Goal: Task Accomplishment & Management: Manage account settings

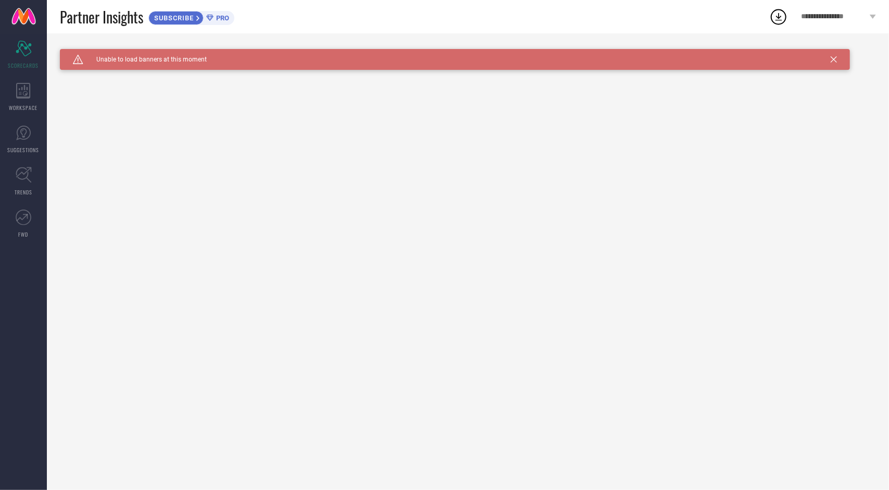
click at [835, 60] on icon at bounding box center [834, 59] width 6 height 6
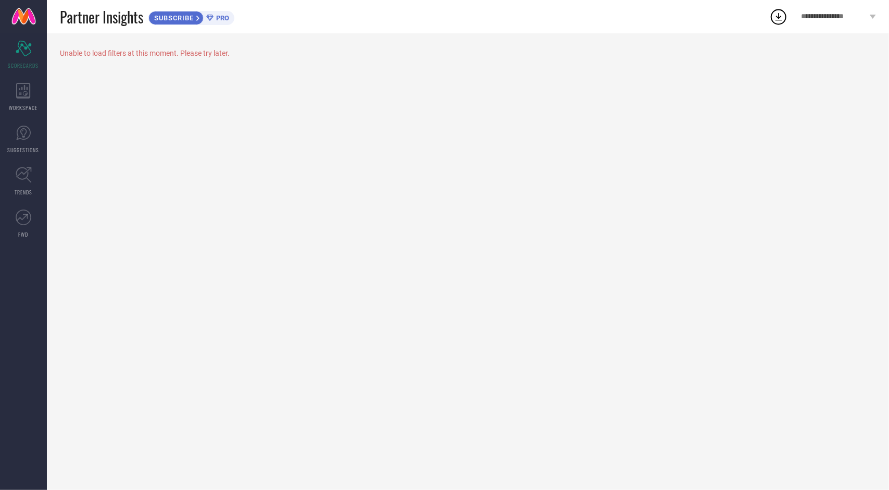
click at [853, 72] on div "Unable to load filters at this moment. Please try later." at bounding box center [468, 261] width 842 height 456
click at [778, 13] on icon at bounding box center [778, 16] width 19 height 19
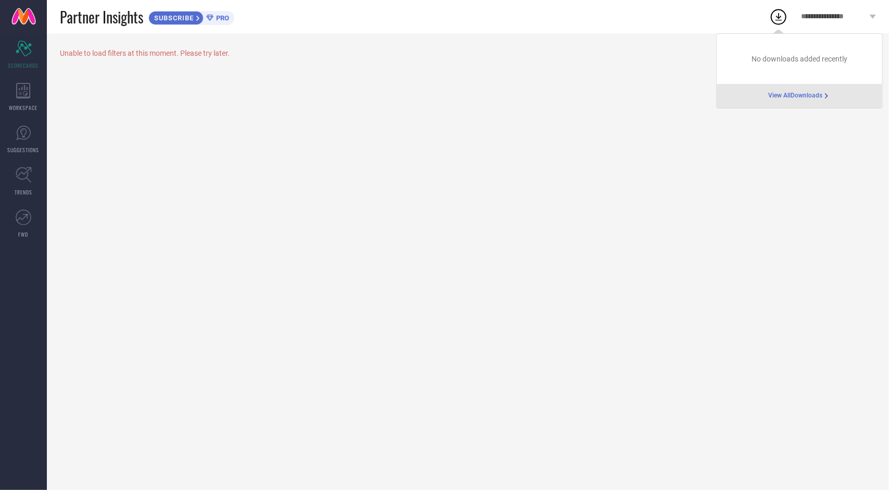
click at [829, 4] on div "**********" at bounding box center [838, 16] width 101 height 33
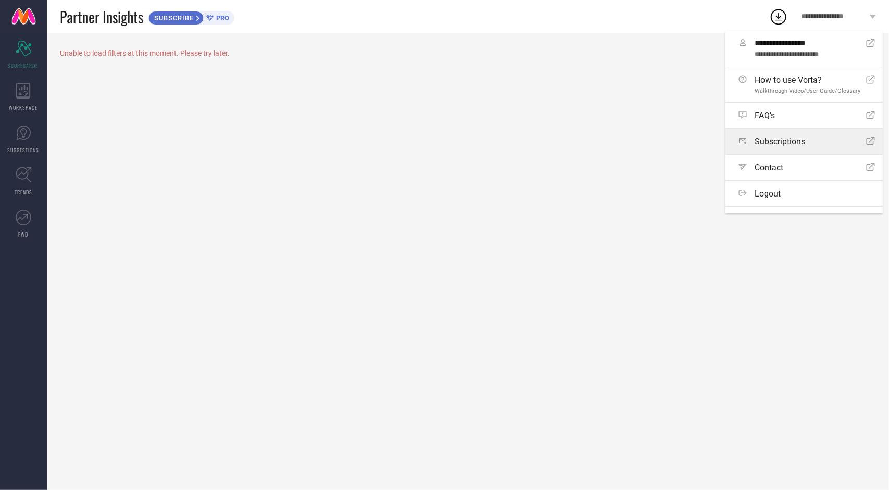
click at [785, 143] on span "Subscriptions" at bounding box center [780, 141] width 51 height 10
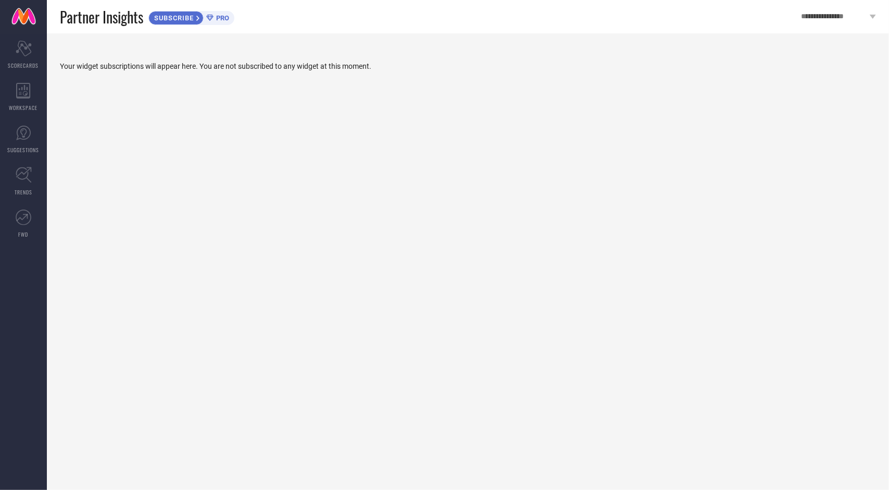
click at [184, 15] on span "SUBSCRIBE" at bounding box center [172, 18] width 47 height 8
click at [32, 180] on link "TRENDS" at bounding box center [23, 181] width 47 height 42
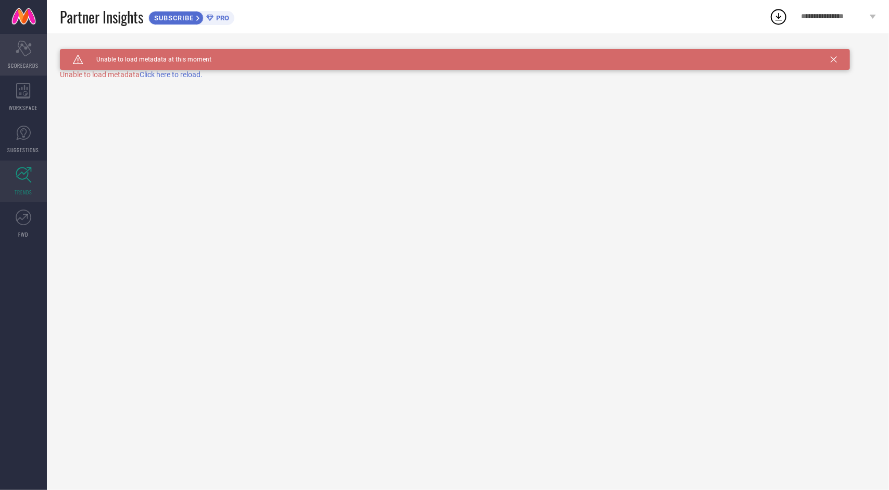
click at [22, 71] on div "Scorecard SCORECARDS" at bounding box center [23, 55] width 47 height 42
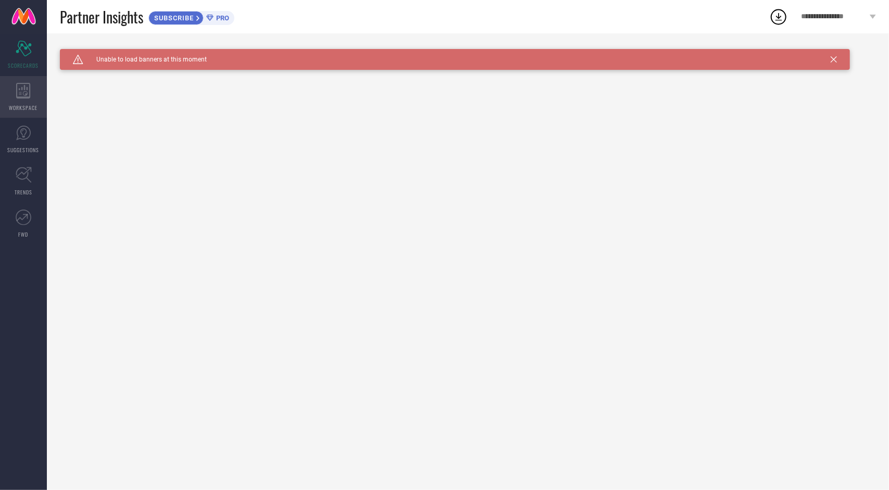
click at [22, 89] on icon at bounding box center [23, 91] width 14 height 16
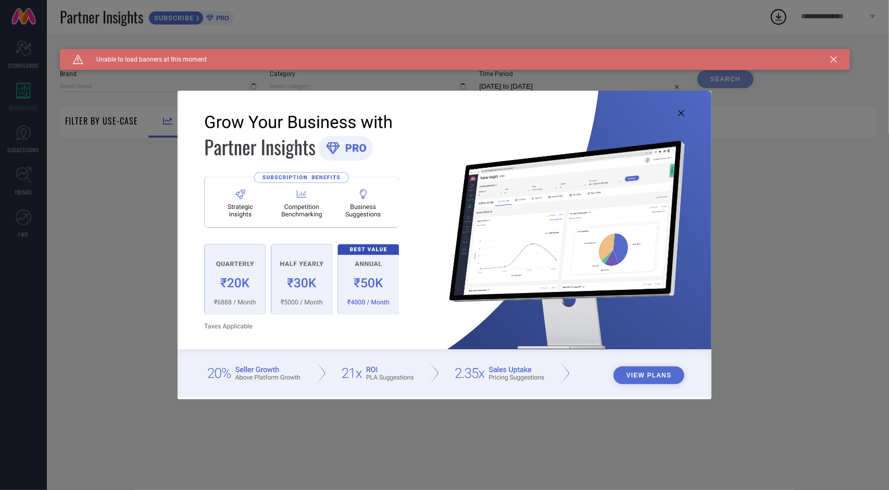
type input "1 STOP FASHION"
type input "All"
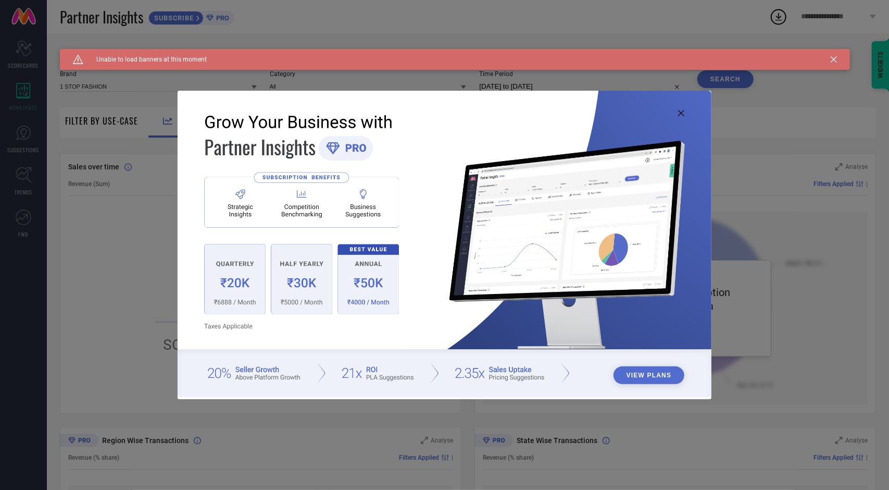
click at [158, 274] on div "View Plans" at bounding box center [444, 245] width 889 height 490
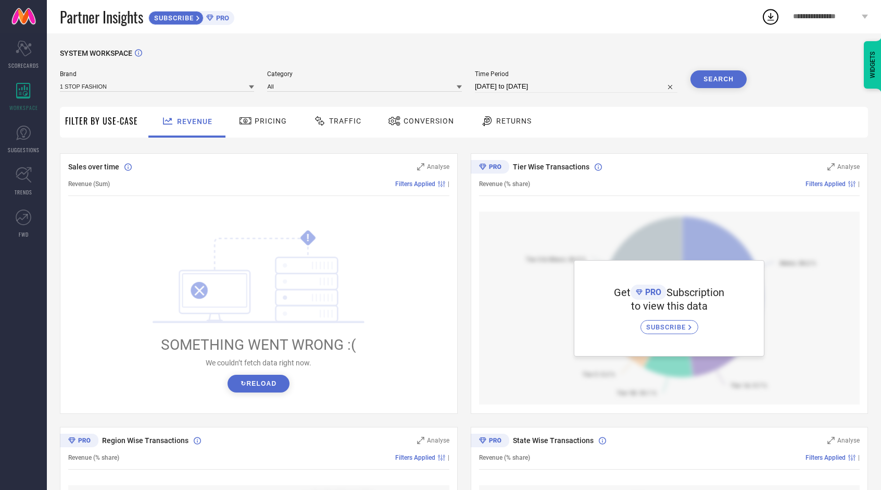
click at [167, 81] on div "1 STOP FASHION" at bounding box center [157, 86] width 194 height 11
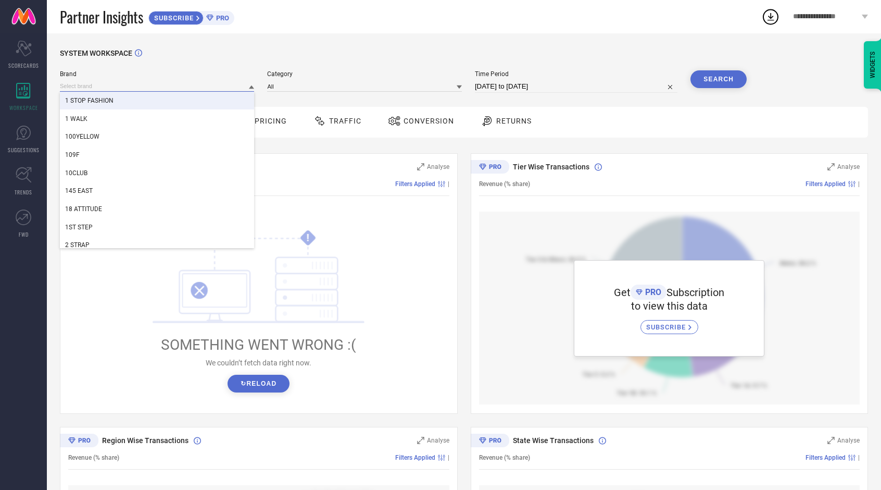
click at [203, 85] on input at bounding box center [157, 86] width 194 height 11
click at [352, 75] on span "Category" at bounding box center [364, 73] width 194 height 7
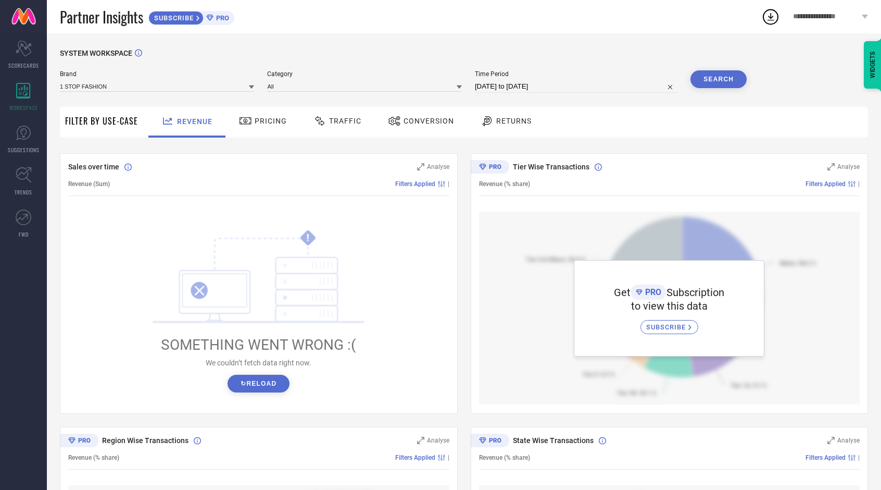
click at [295, 24] on div "Partner Insights SUBSCRIBE PRO" at bounding box center [411, 16] width 702 height 33
click at [217, 87] on input at bounding box center [157, 86] width 194 height 11
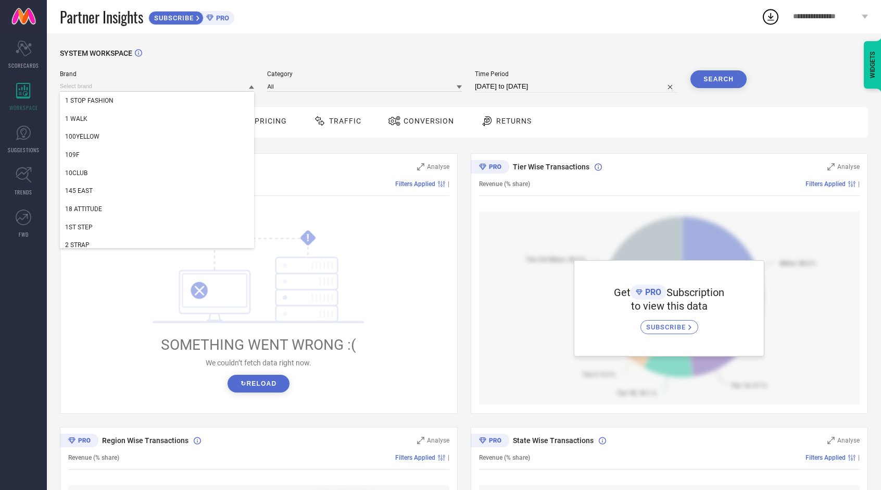
click at [210, 80] on div "Brand 1 STOP FASHION 1 WALK 100YELLOW 109F 10CLUB 145 EAST 18 ATTITUDE 1ST STEP…" at bounding box center [157, 81] width 194 height 22
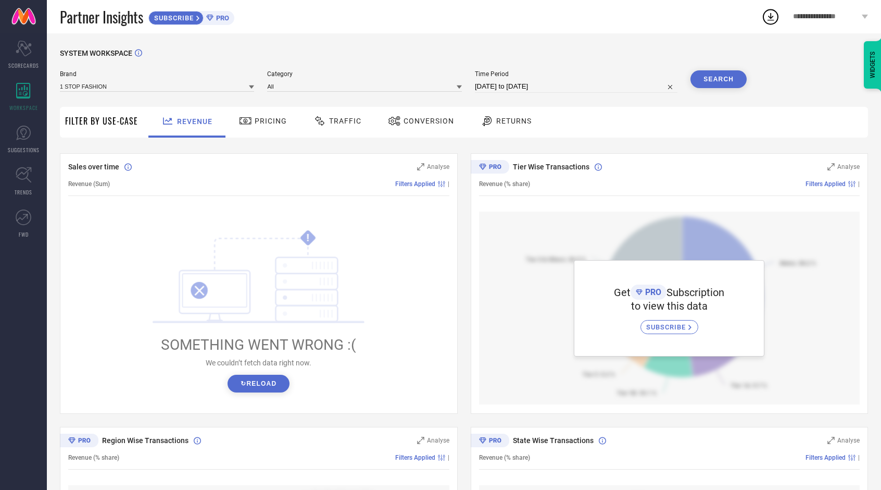
click at [178, 19] on span "SUBSCRIBE" at bounding box center [172, 18] width 47 height 8
click at [276, 125] on span "Pricing" at bounding box center [271, 121] width 32 height 8
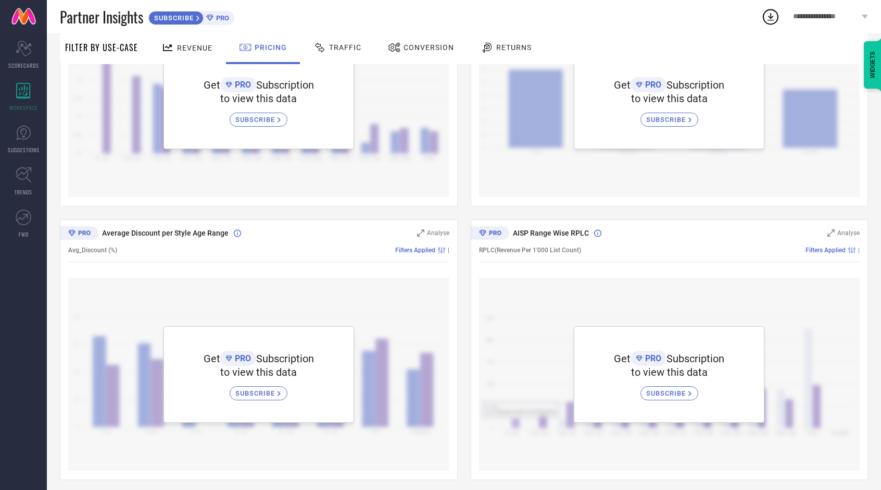
scroll to position [487, 0]
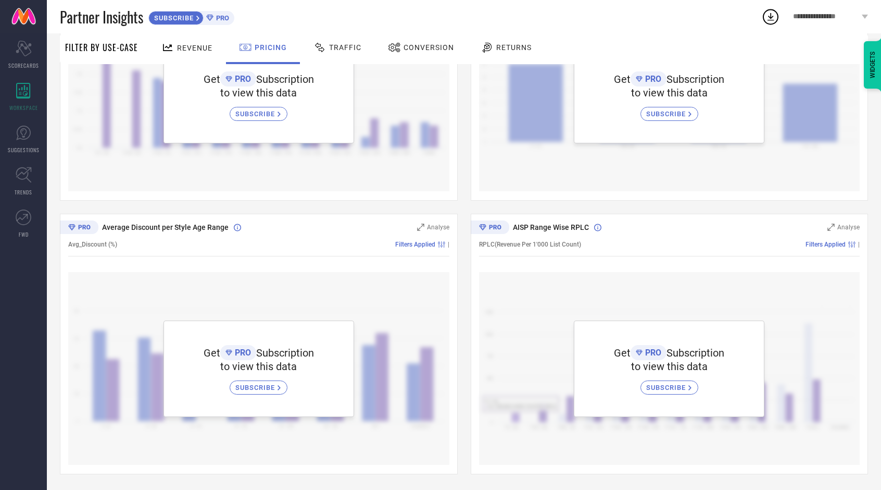
click at [465, 105] on div "Discount Strategy Analyse Live Style (% share) Filters Applied | Get PRO Subscr…" at bounding box center [464, 70] width 808 height 807
